Goal: Book appointment/travel/reservation

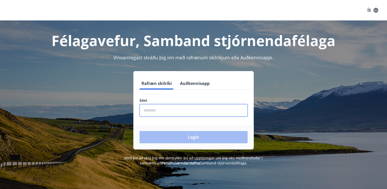
click at [172, 111] on input "phone" at bounding box center [194, 110] width 108 height 13
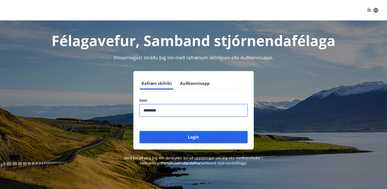
type input "********"
click at [140, 131] on button "Login" at bounding box center [194, 137] width 108 height 12
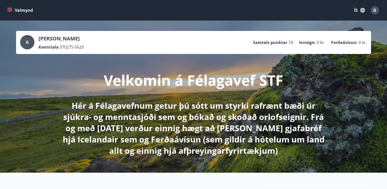
click at [11, 11] on icon "menu" at bounding box center [9, 10] width 5 height 5
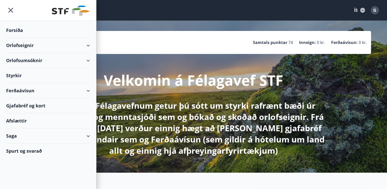
click at [87, 45] on div "Orlofseignir" at bounding box center [48, 45] width 84 height 15
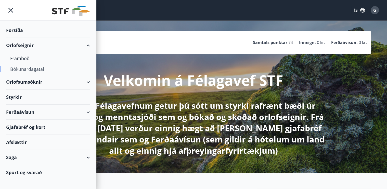
click at [29, 69] on div "Bókunardagatal" at bounding box center [48, 69] width 76 height 11
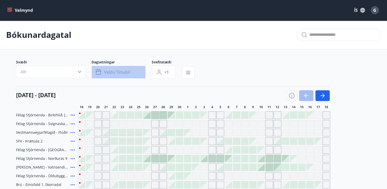
click at [120, 72] on span "Veldu tímabil" at bounding box center [117, 72] width 26 height 6
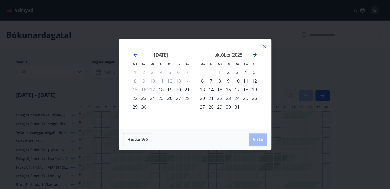
click at [255, 55] on icon "Move forward to switch to the next month." at bounding box center [255, 55] width 6 height 6
click at [255, 55] on icon "Move forward to switch to the next month." at bounding box center [255, 55] width 4 height 4
click at [230, 89] on div "18" at bounding box center [228, 89] width 9 height 9
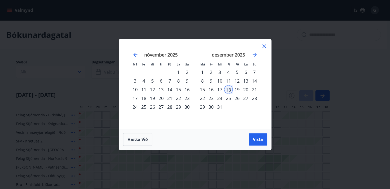
click at [220, 107] on div "31" at bounding box center [220, 106] width 9 height 9
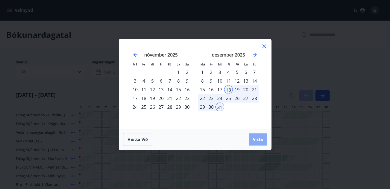
click at [260, 138] on span "Vista" at bounding box center [258, 139] width 10 height 6
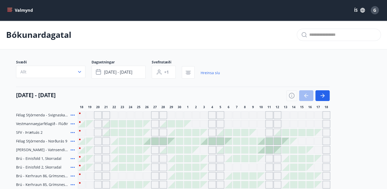
drag, startPoint x: 62, startPoint y: 113, endPoint x: 8, endPoint y: 97, distance: 55.6
click at [9, 97] on main "Bókunardagatal Svæði Allt Dagsetningar des 18 - des 31 Svefnstæði +1 Hreinsa sí…" at bounding box center [193, 160] width 387 height 280
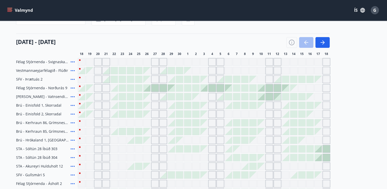
scroll to position [61, 0]
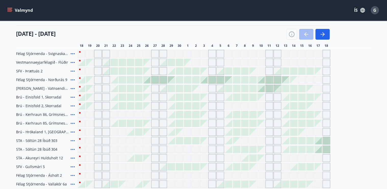
click at [139, 61] on div at bounding box center [138, 62] width 7 height 7
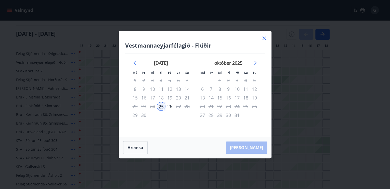
click at [264, 37] on icon at bounding box center [264, 38] width 6 height 6
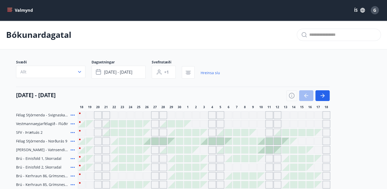
scroll to position [20, 0]
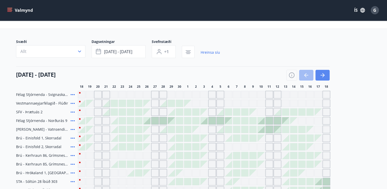
click at [325, 75] on icon "button" at bounding box center [323, 75] width 6 height 6
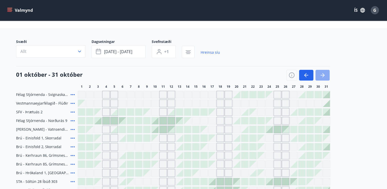
drag, startPoint x: 324, startPoint y: 76, endPoint x: 341, endPoint y: 82, distance: 18.2
click at [324, 75] on icon "button" at bounding box center [323, 75] width 2 height 4
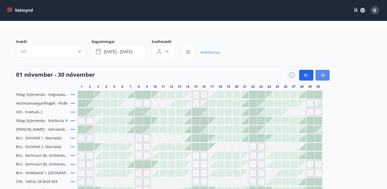
click at [323, 76] on icon "button" at bounding box center [323, 75] width 2 height 4
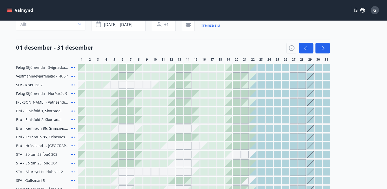
scroll to position [41, 0]
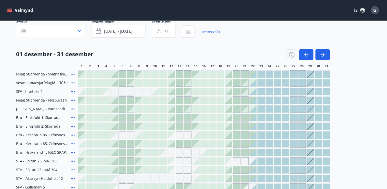
click at [260, 75] on div at bounding box center [261, 73] width 7 height 7
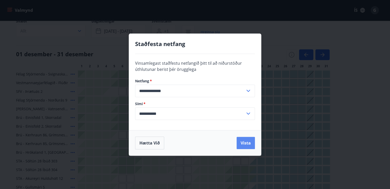
click at [243, 142] on button "Vista" at bounding box center [246, 142] width 18 height 12
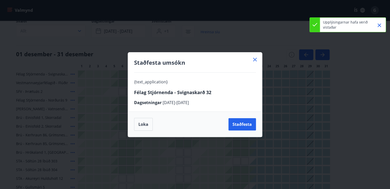
click at [255, 60] on icon at bounding box center [255, 59] width 6 height 6
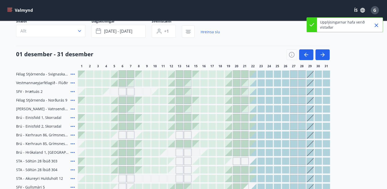
click at [377, 24] on icon "Close" at bounding box center [376, 25] width 6 height 6
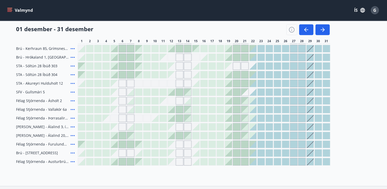
scroll to position [143, 0]
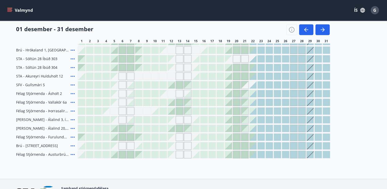
click at [187, 119] on div "Gráir dagar eru ekki bókanlegir" at bounding box center [188, 120] width 8 height 8
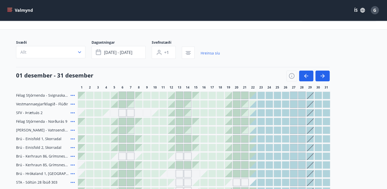
scroll to position [0, 0]
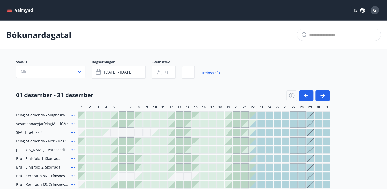
click at [10, 10] on icon "menu" at bounding box center [9, 10] width 5 height 5
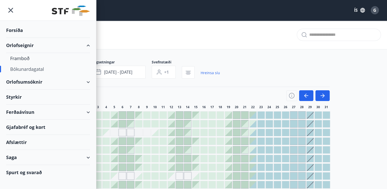
click at [11, 9] on icon "menu" at bounding box center [10, 10] width 9 height 9
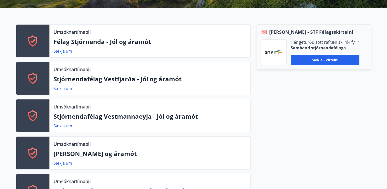
scroll to position [163, 0]
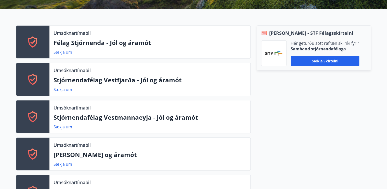
click at [65, 53] on link "Sækja um" at bounding box center [63, 52] width 19 height 6
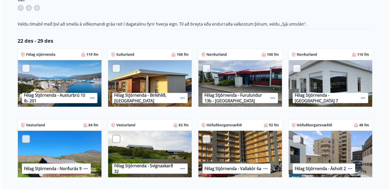
scroll to position [82, 0]
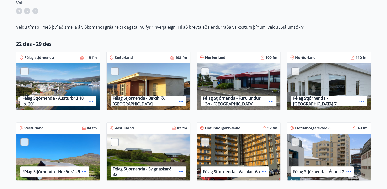
click at [182, 100] on icon at bounding box center [181, 101] width 6 height 6
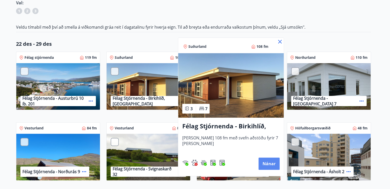
click at [269, 163] on button "Nánar" at bounding box center [269, 163] width 21 height 12
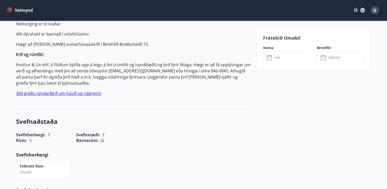
scroll to position [225, 0]
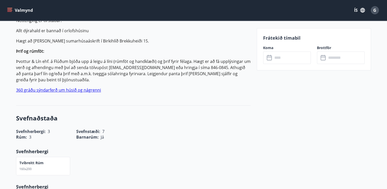
click at [87, 90] on link "360 gráðu sýndarferð um húsið og nágrenni" at bounding box center [58, 90] width 85 height 6
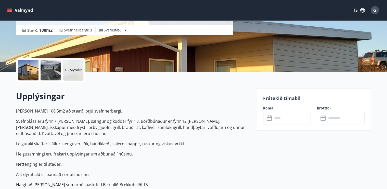
scroll to position [82, 0]
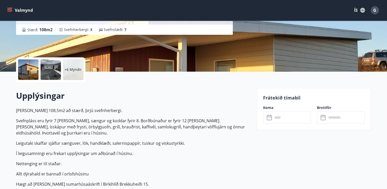
click at [276, 116] on input "text" at bounding box center [292, 117] width 38 height 13
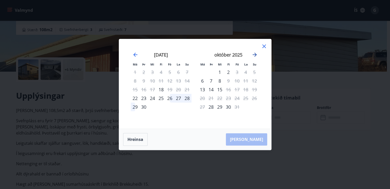
click at [255, 54] on icon "Move forward to switch to the next month." at bounding box center [255, 55] width 6 height 6
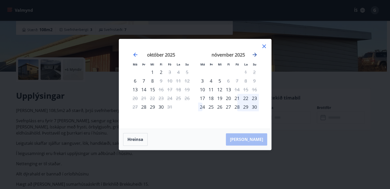
click at [255, 54] on icon "Move forward to switch to the next month." at bounding box center [255, 55] width 6 height 6
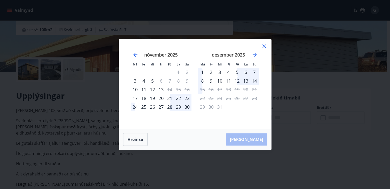
click at [264, 47] on icon at bounding box center [264, 46] width 6 height 6
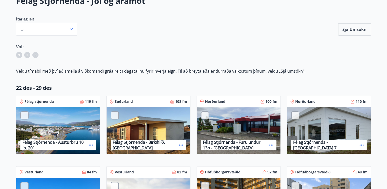
scroll to position [41, 0]
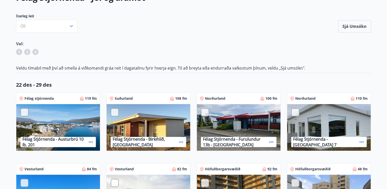
click at [116, 112] on div at bounding box center [115, 112] width 8 height 8
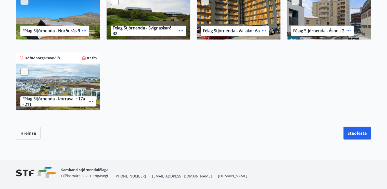
scroll to position [449, 0]
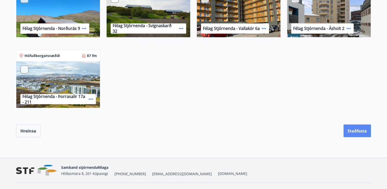
click at [354, 133] on button "Staðfesta" at bounding box center [358, 130] width 28 height 13
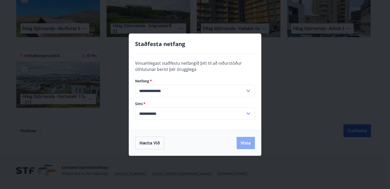
click at [247, 141] on button "Vista" at bounding box center [246, 142] width 18 height 12
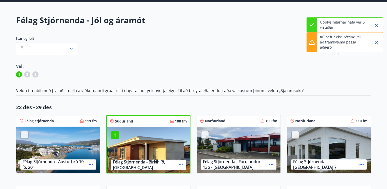
scroll to position [0, 0]
